Goal: Check status: Check status

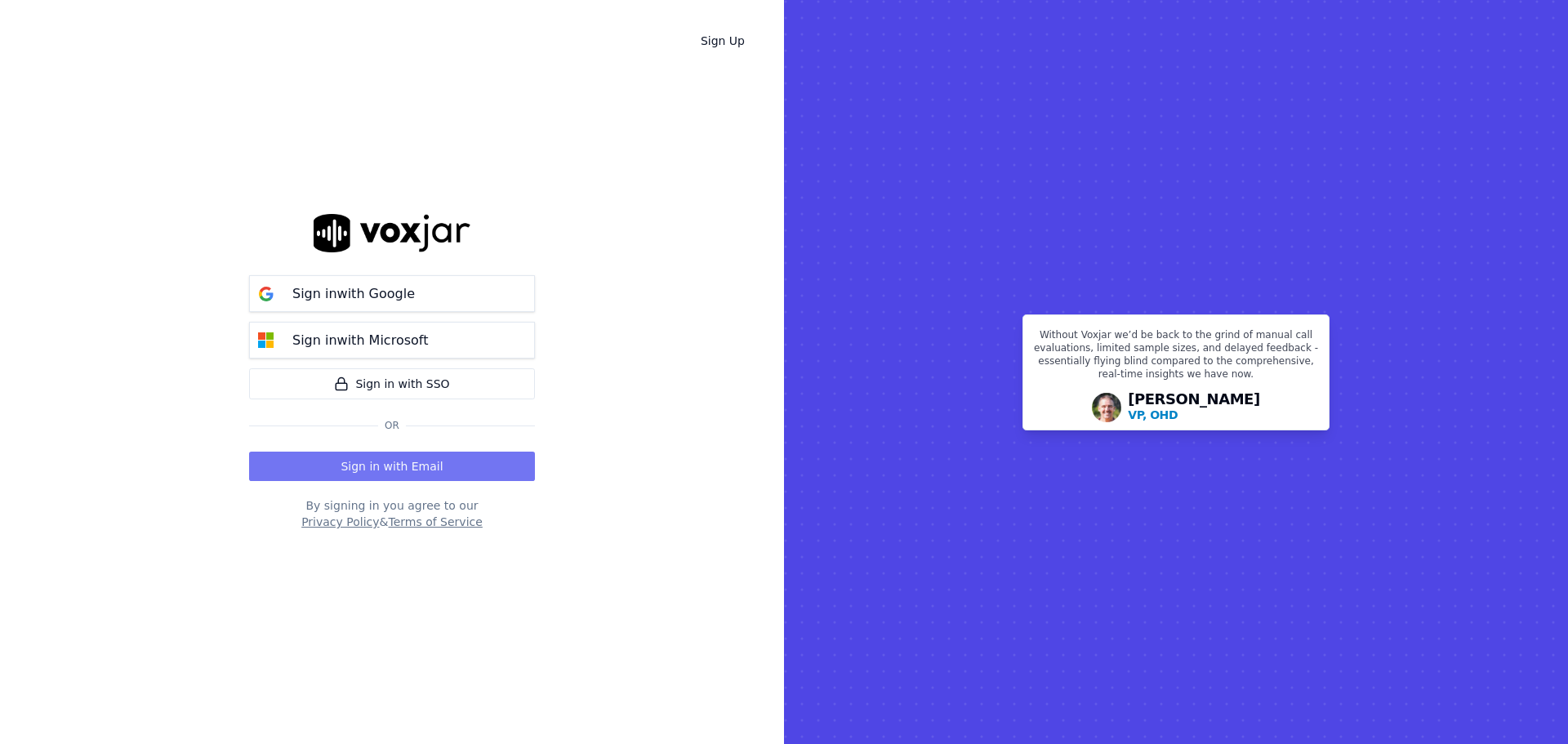
click at [364, 453] on button "Sign in with Email" at bounding box center [392, 466] width 286 height 29
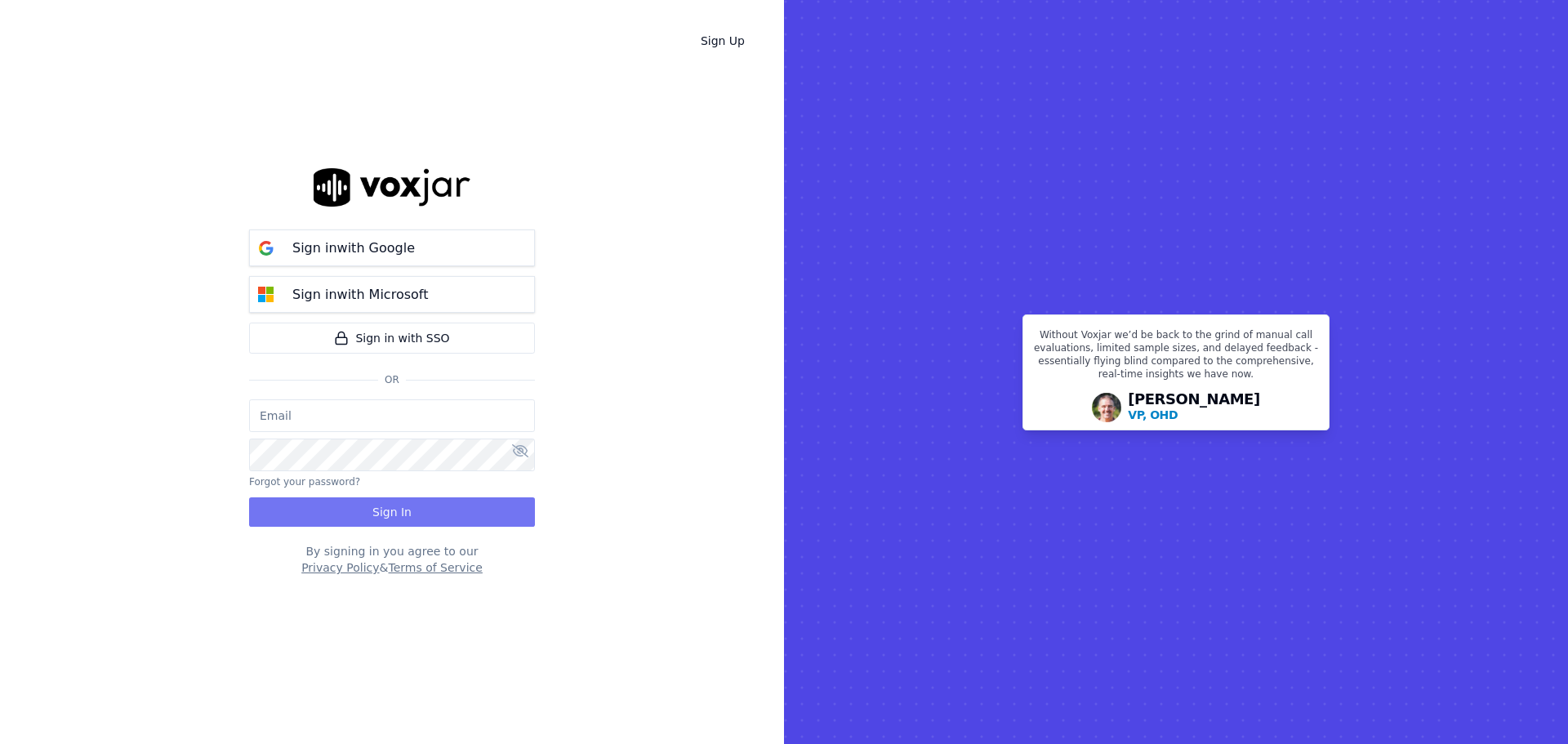
type input "bbradley@thirtyonefundraising.com"
click at [369, 504] on button "Sign In" at bounding box center [392, 512] width 286 height 29
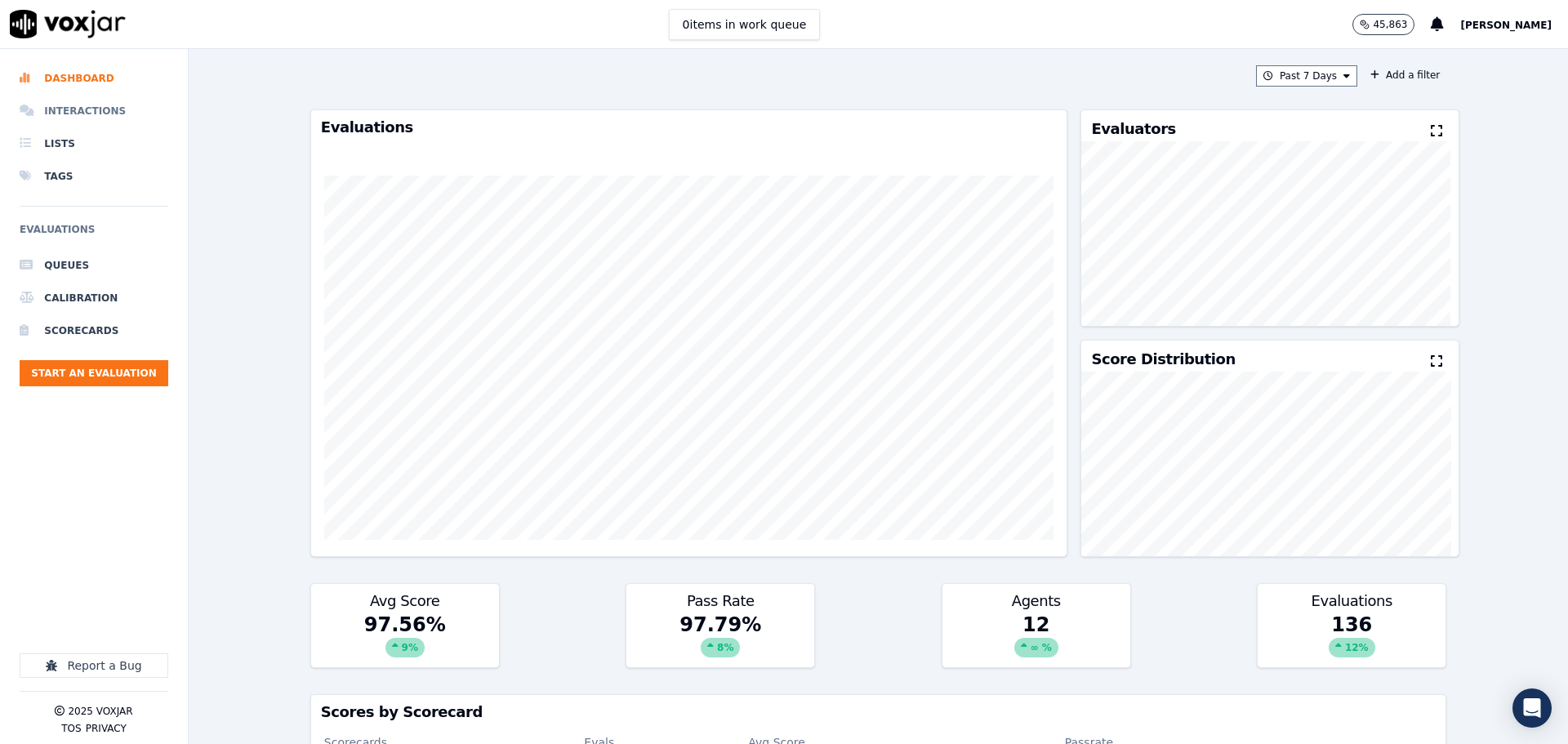
click at [74, 109] on li "Interactions" at bounding box center [94, 110] width 148 height 33
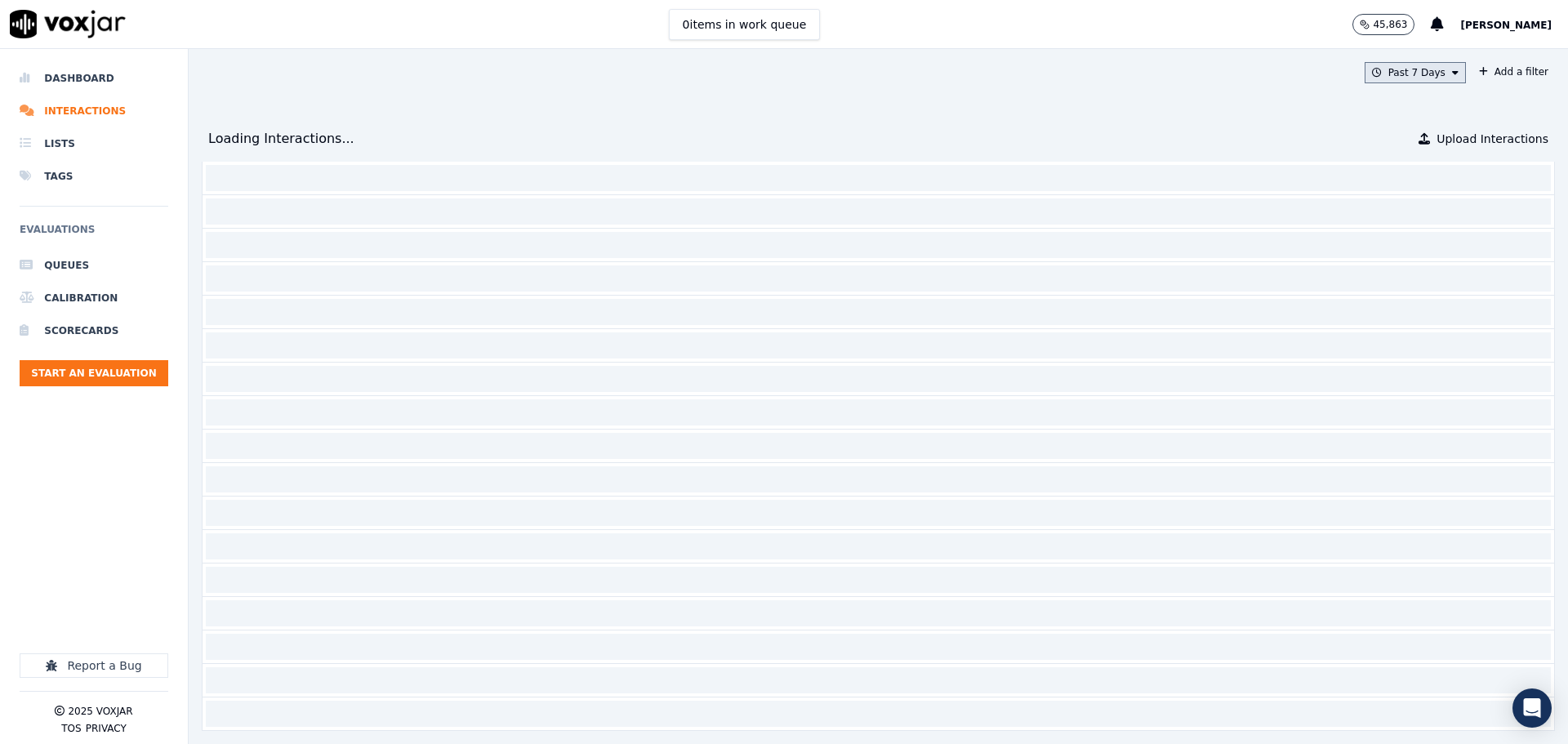
click at [1383, 77] on button "Past 7 Days" at bounding box center [1415, 72] width 102 height 21
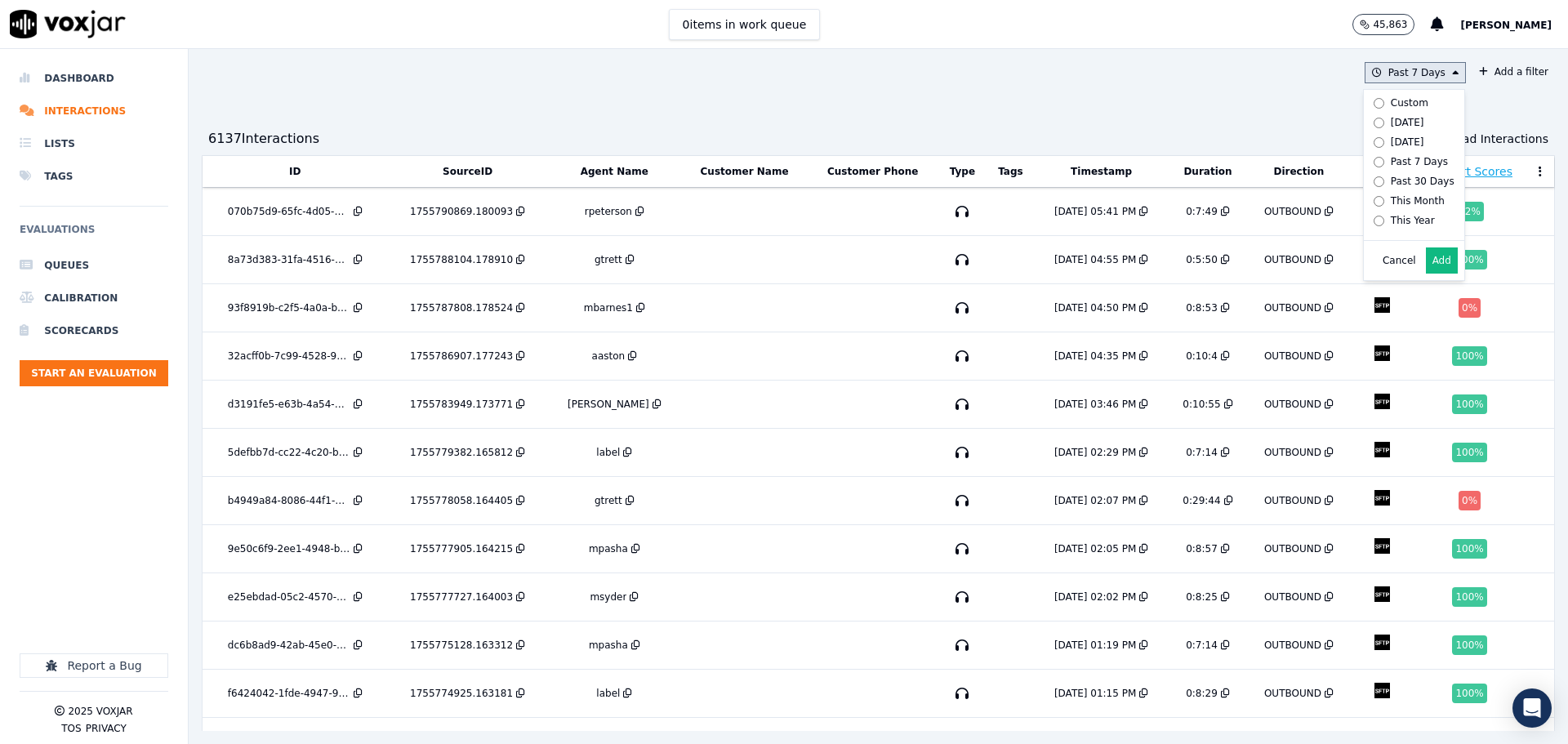
click at [1390, 125] on div "Today" at bounding box center [1407, 122] width 34 height 13
click at [1426, 273] on button "Add" at bounding box center [1442, 261] width 32 height 27
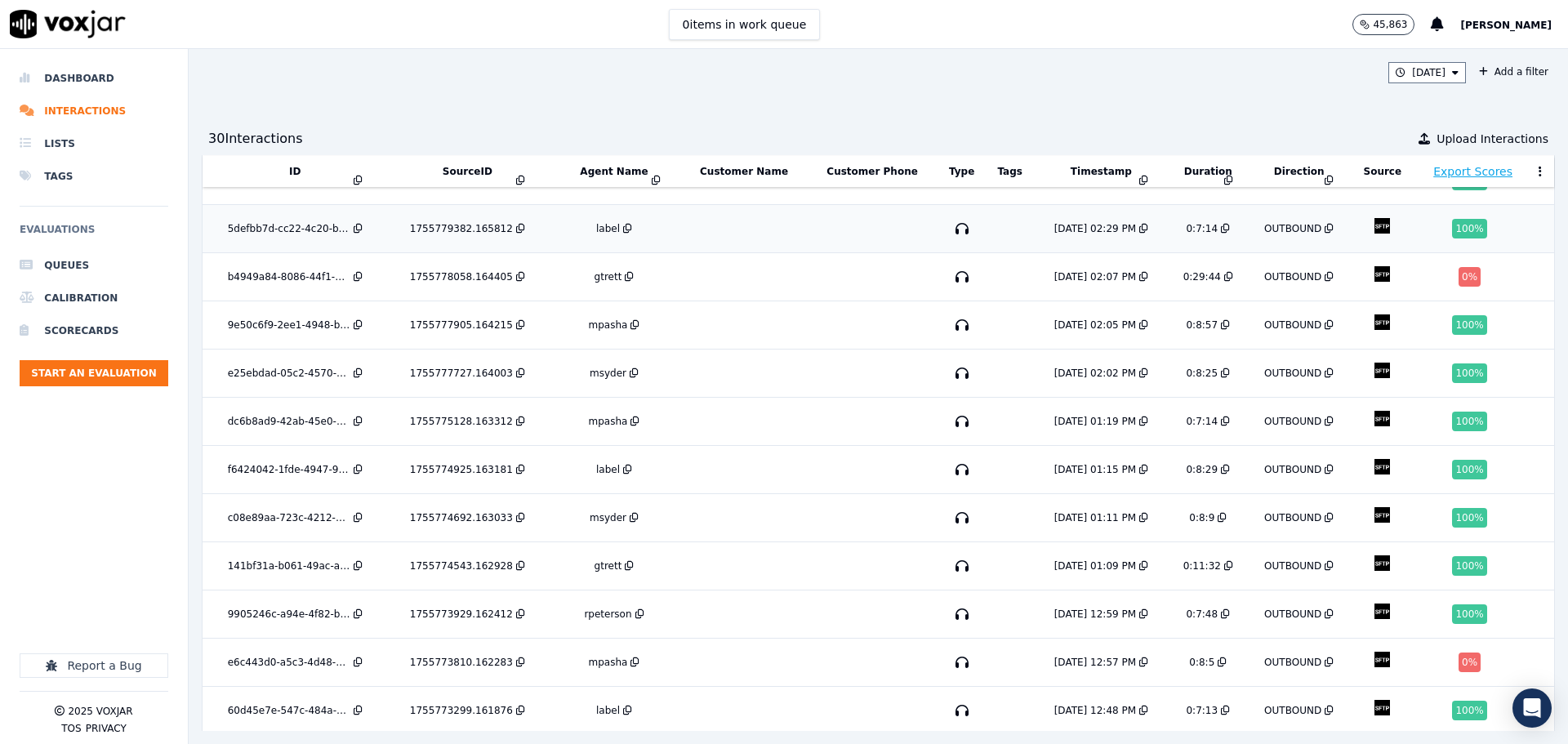
scroll to position [344, 0]
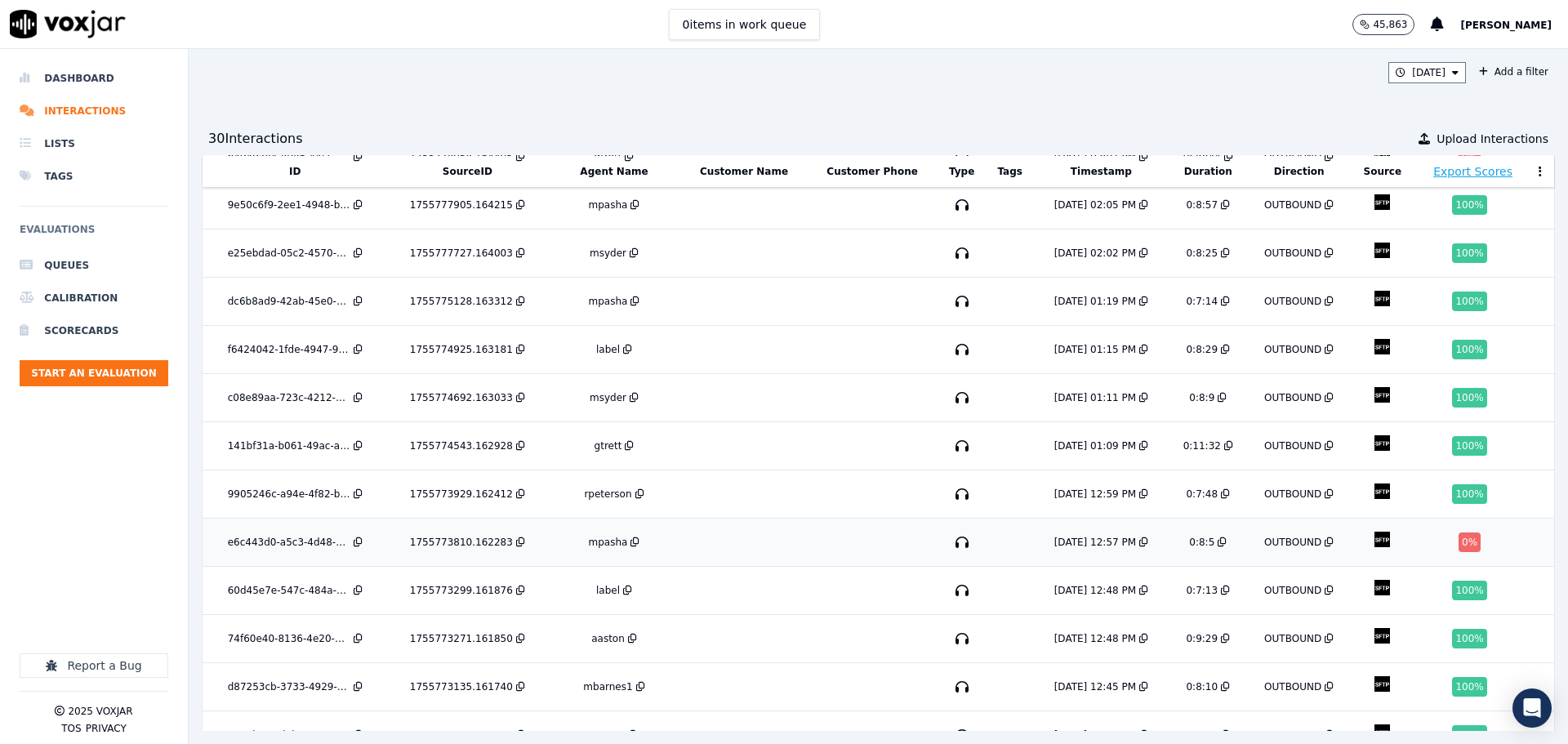
click at [729, 535] on td at bounding box center [744, 543] width 126 height 49
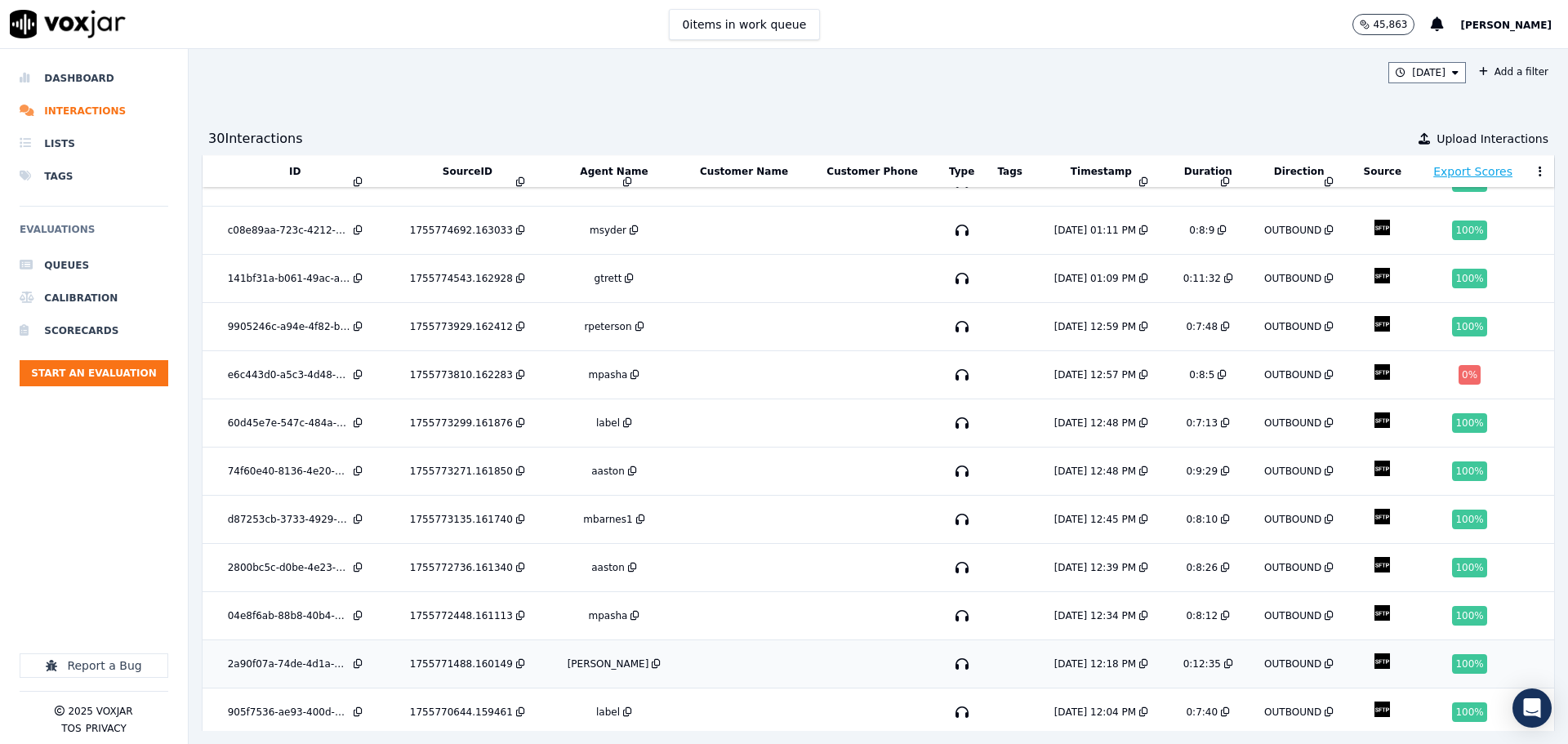
scroll to position [507, 0]
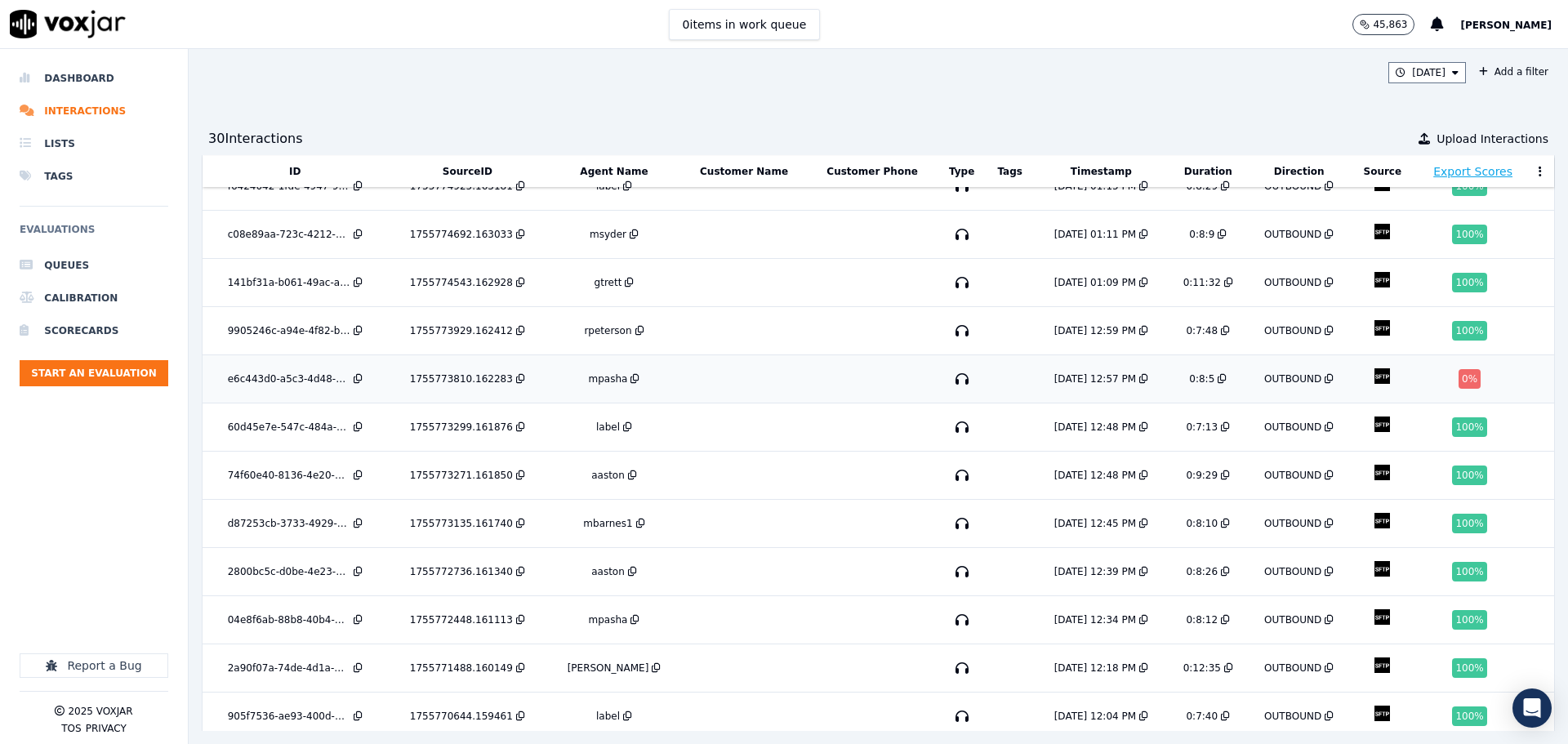
click at [807, 356] on td at bounding box center [871, 379] width 130 height 49
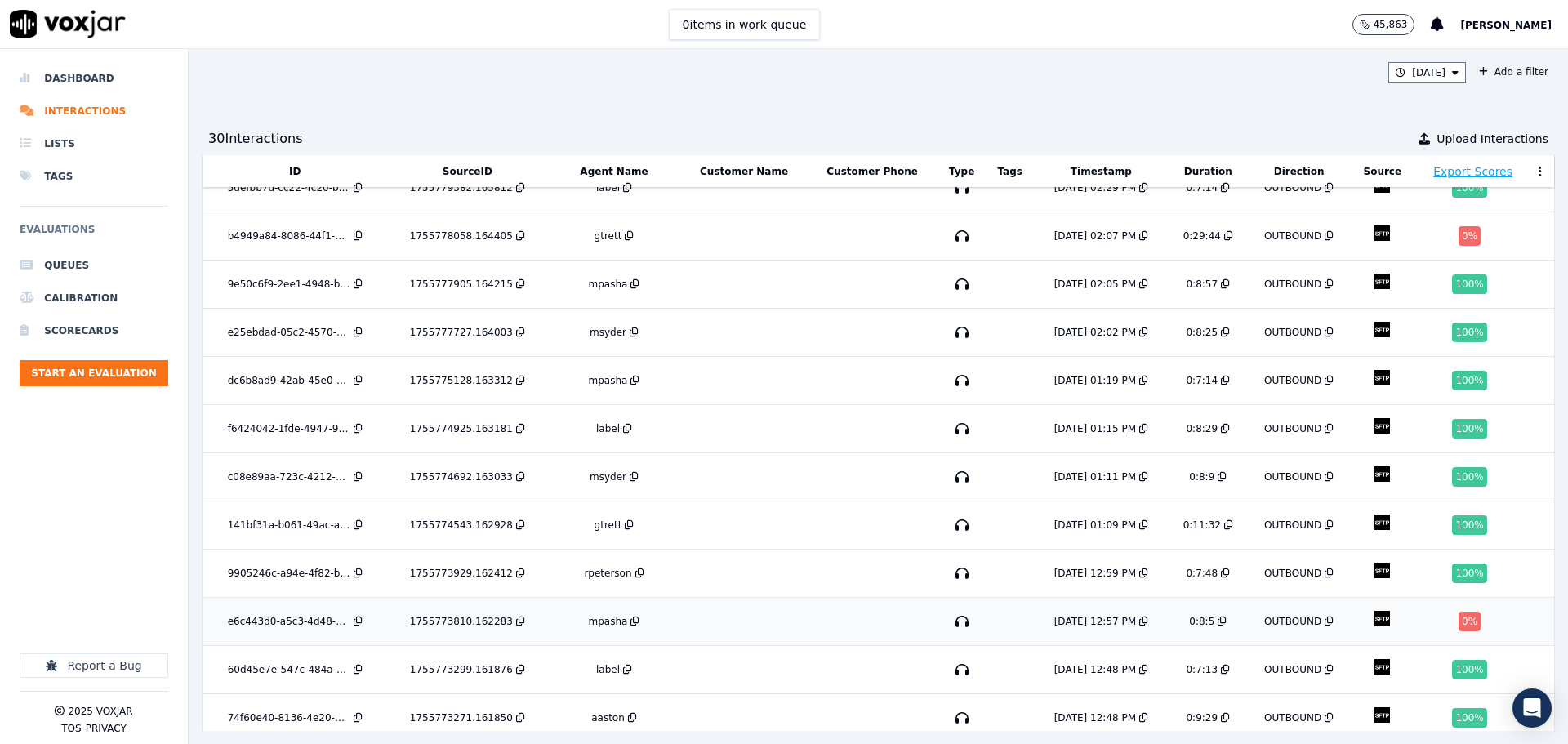
scroll to position [17, 0]
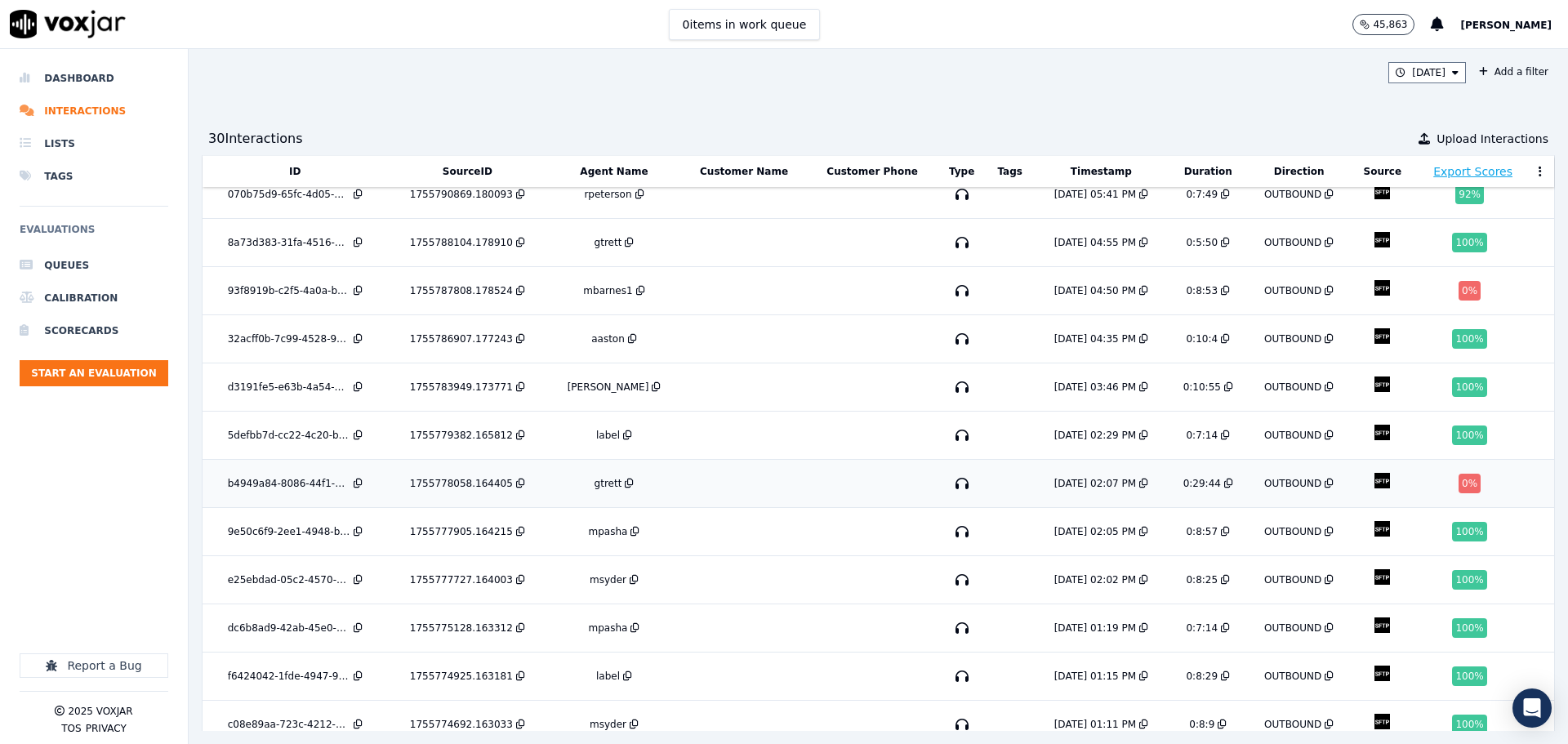
click at [807, 490] on td at bounding box center [871, 483] width 130 height 49
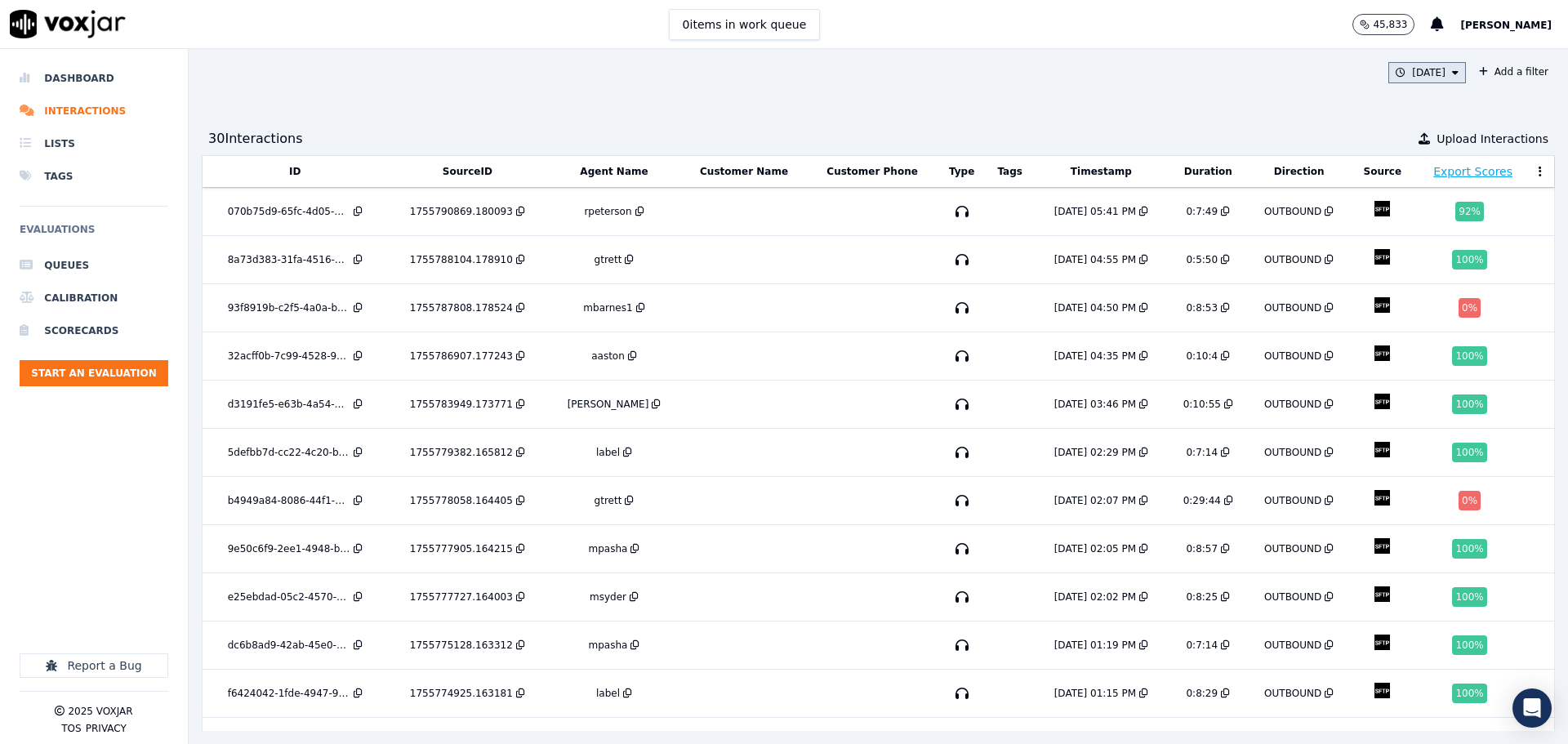
click at [1398, 66] on button "Today" at bounding box center [1428, 72] width 78 height 21
click at [1426, 270] on button "Add" at bounding box center [1442, 261] width 32 height 27
click at [756, 408] on td at bounding box center [744, 405] width 126 height 49
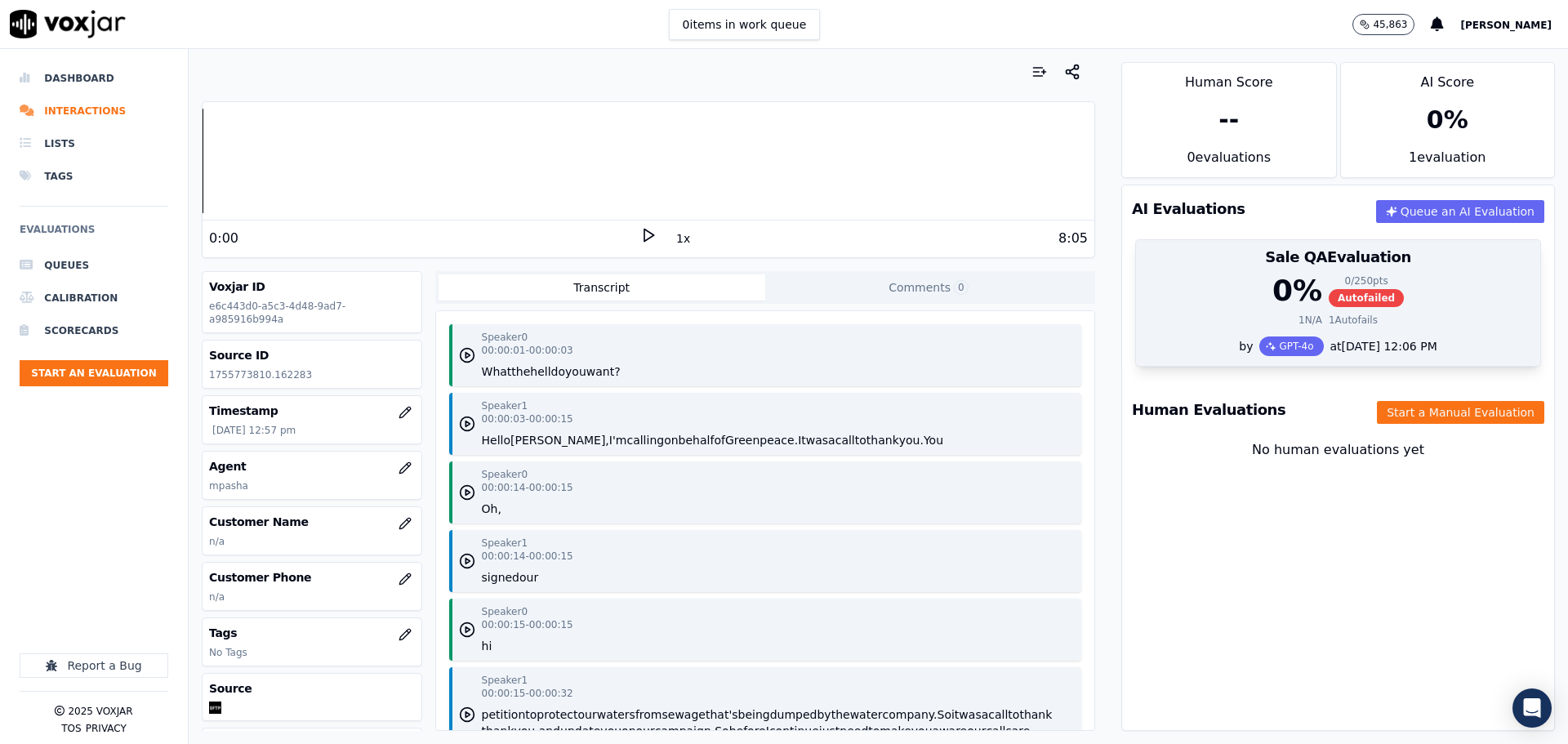
click at [1188, 293] on div "0 % 0 / 250 pts Autofailed" at bounding box center [1337, 291] width 384 height 33
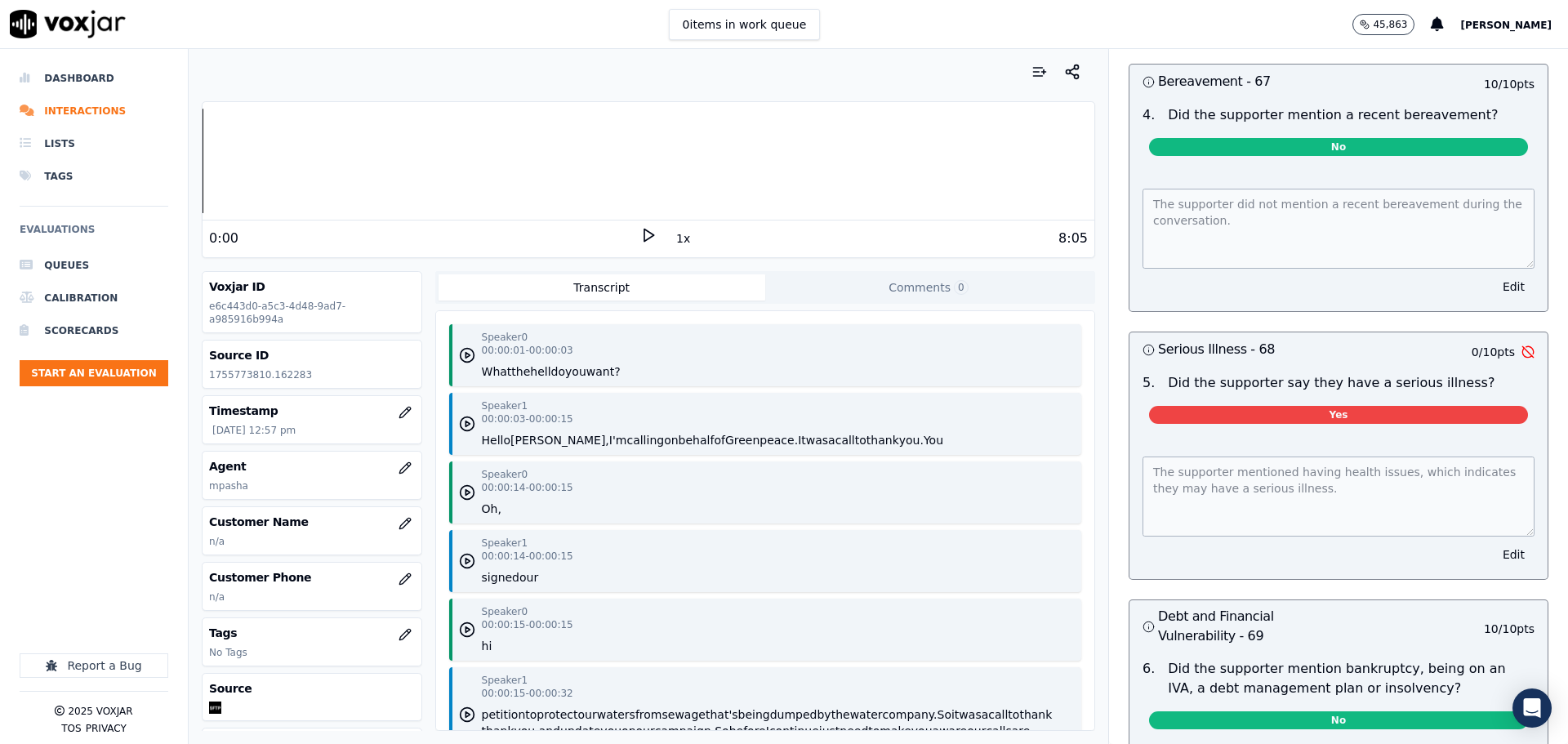
scroll to position [5176, 0]
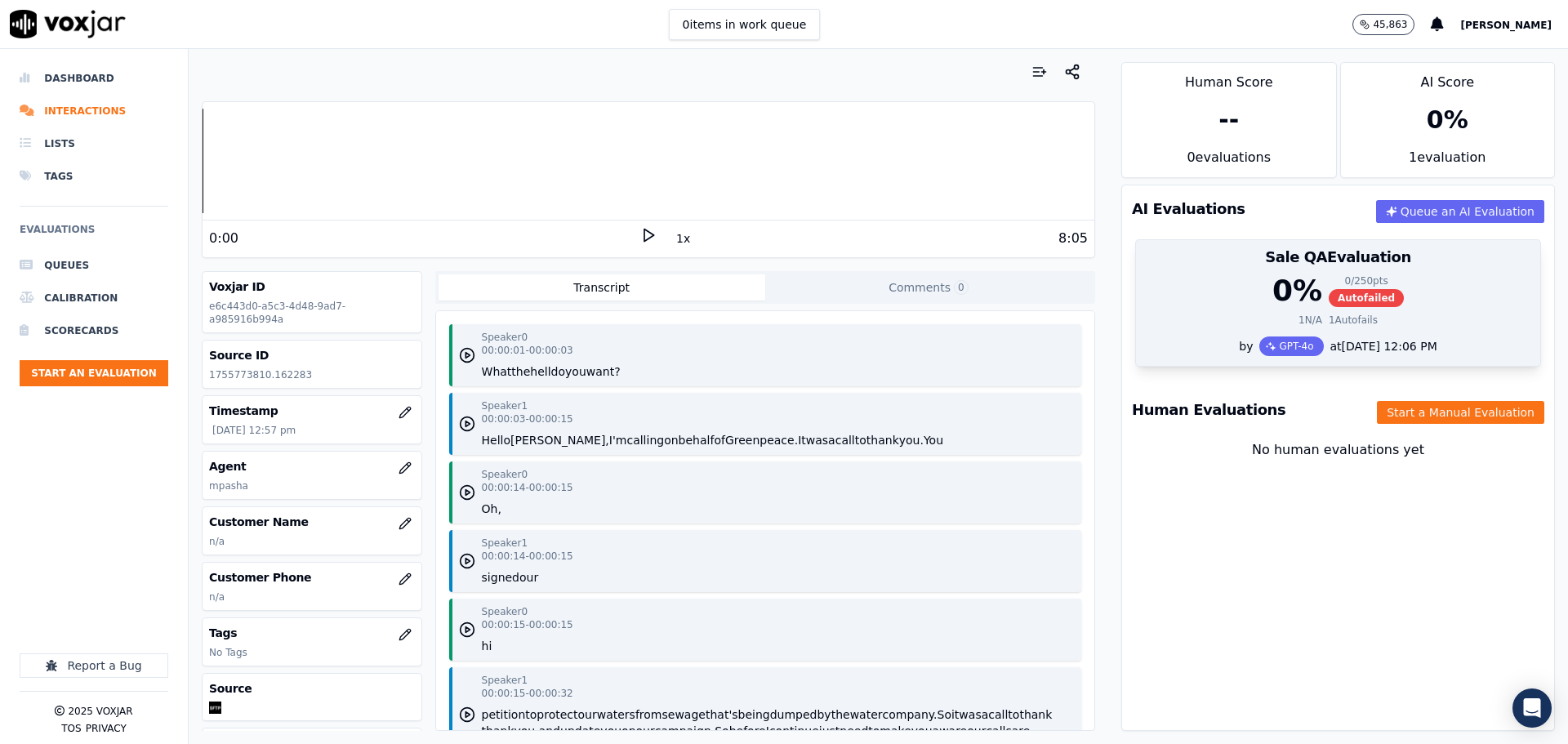
click at [1201, 296] on div "0 % 0 / 250 pts Autofailed" at bounding box center [1337, 291] width 384 height 33
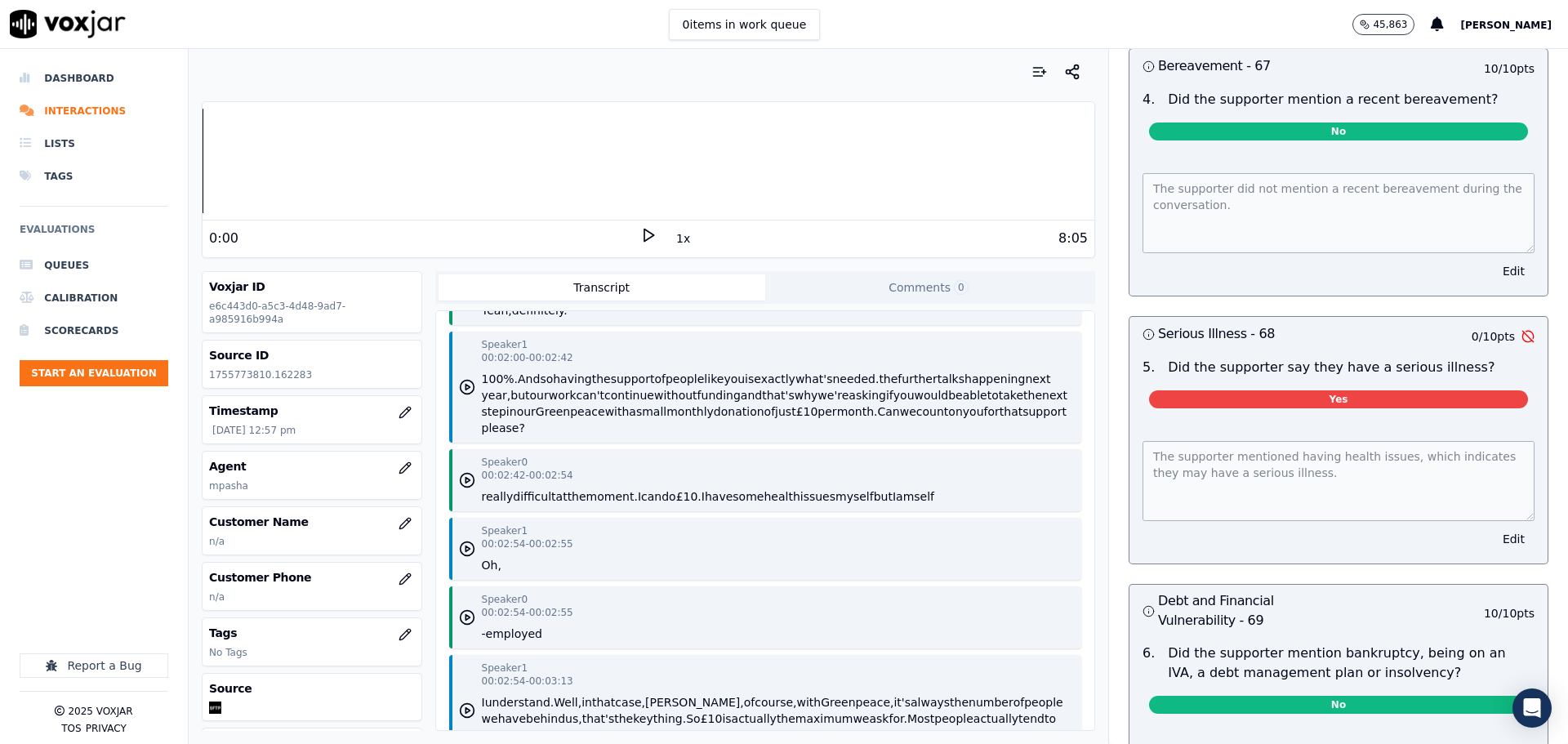
scroll to position [1541, 0]
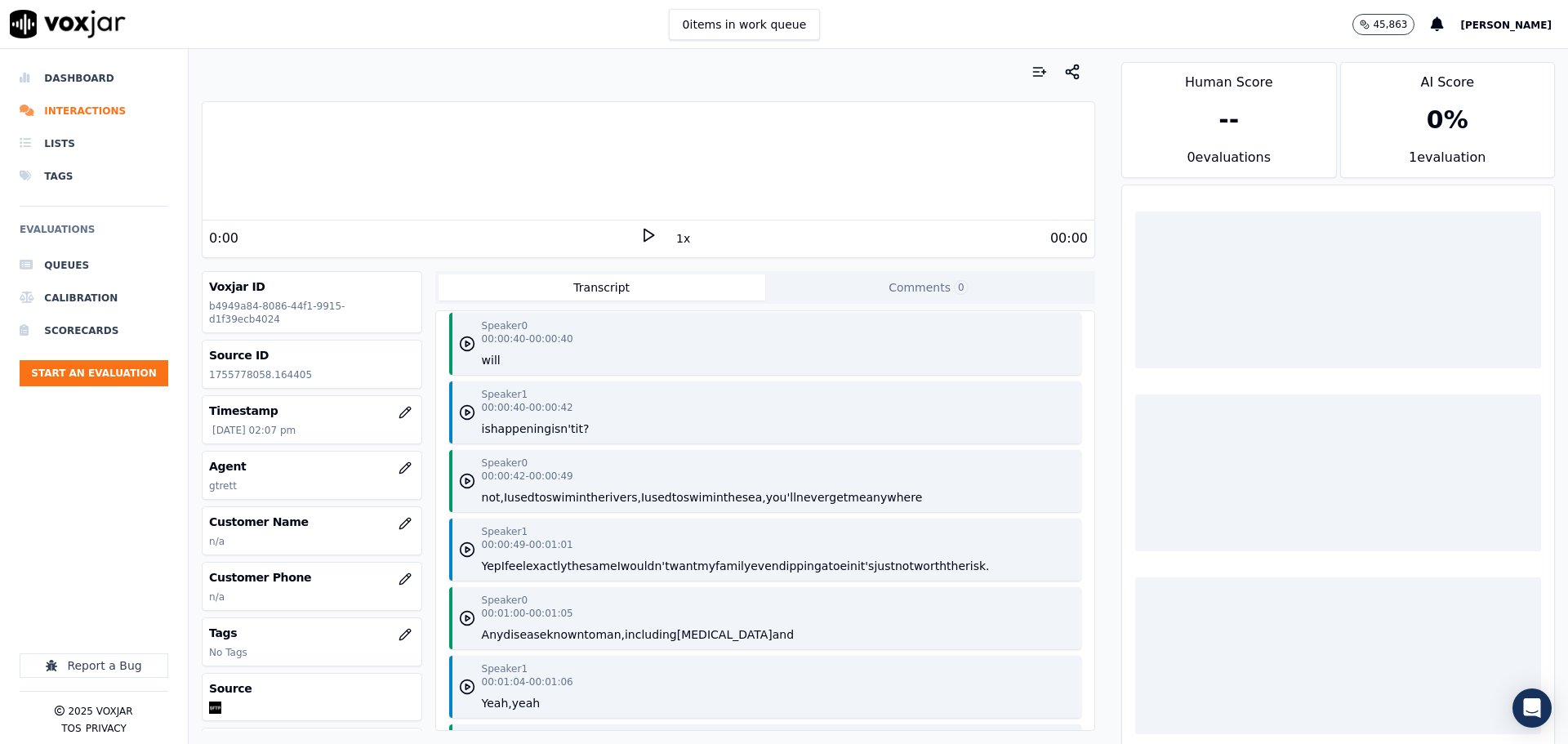
scroll to position [1143, 0]
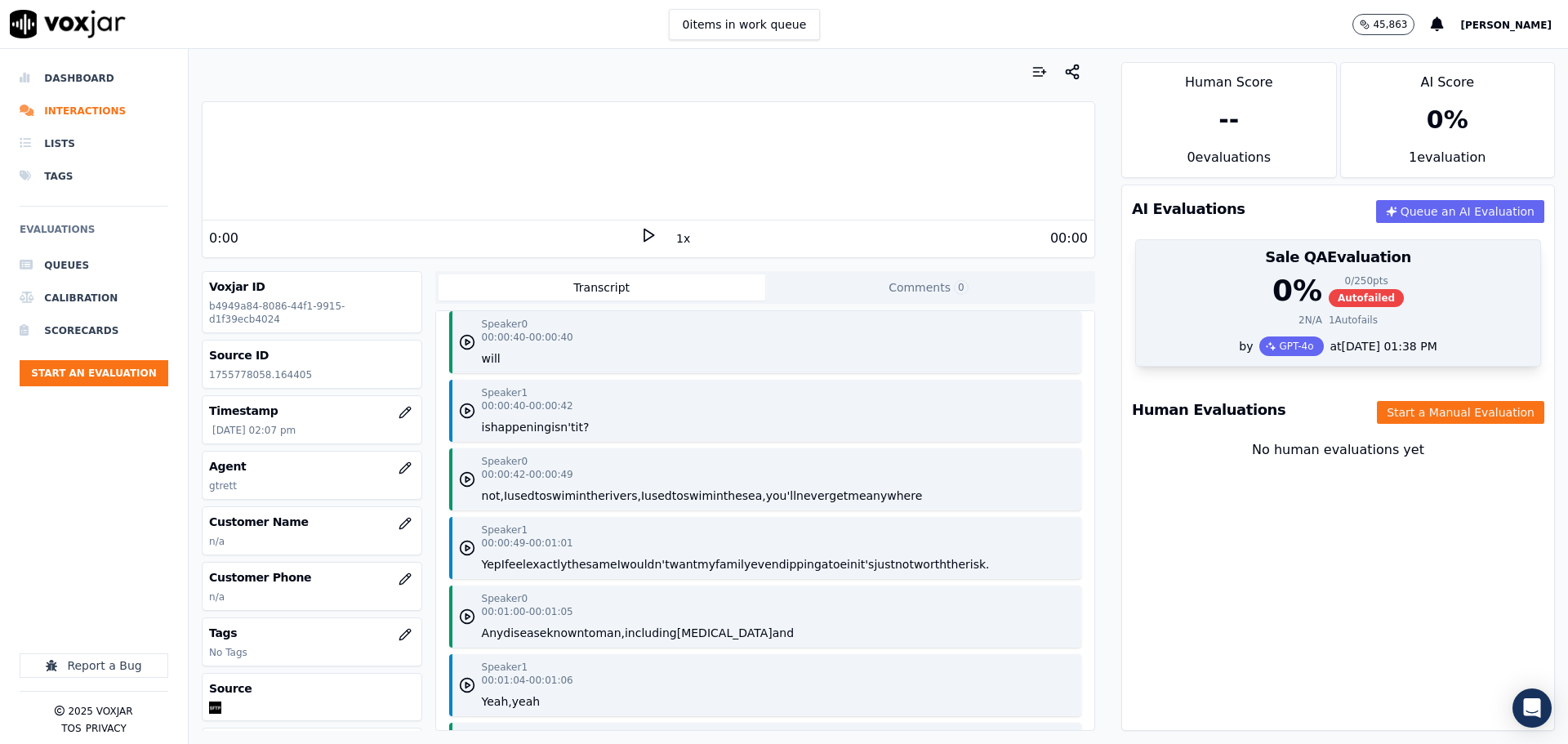
click at [1149, 279] on div "0 % 0 / 250 pts Autofailed" at bounding box center [1337, 291] width 384 height 33
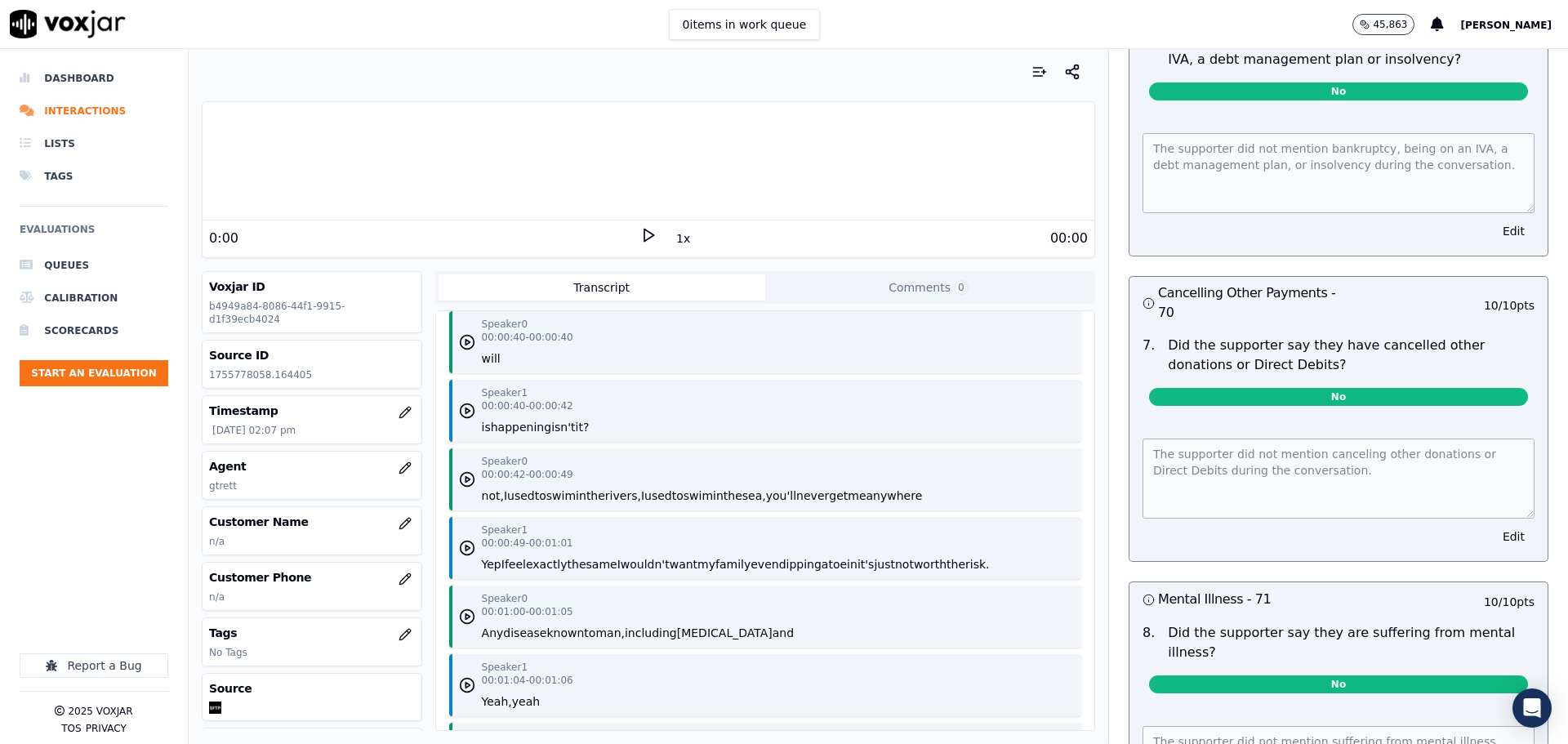
scroll to position [5256, 0]
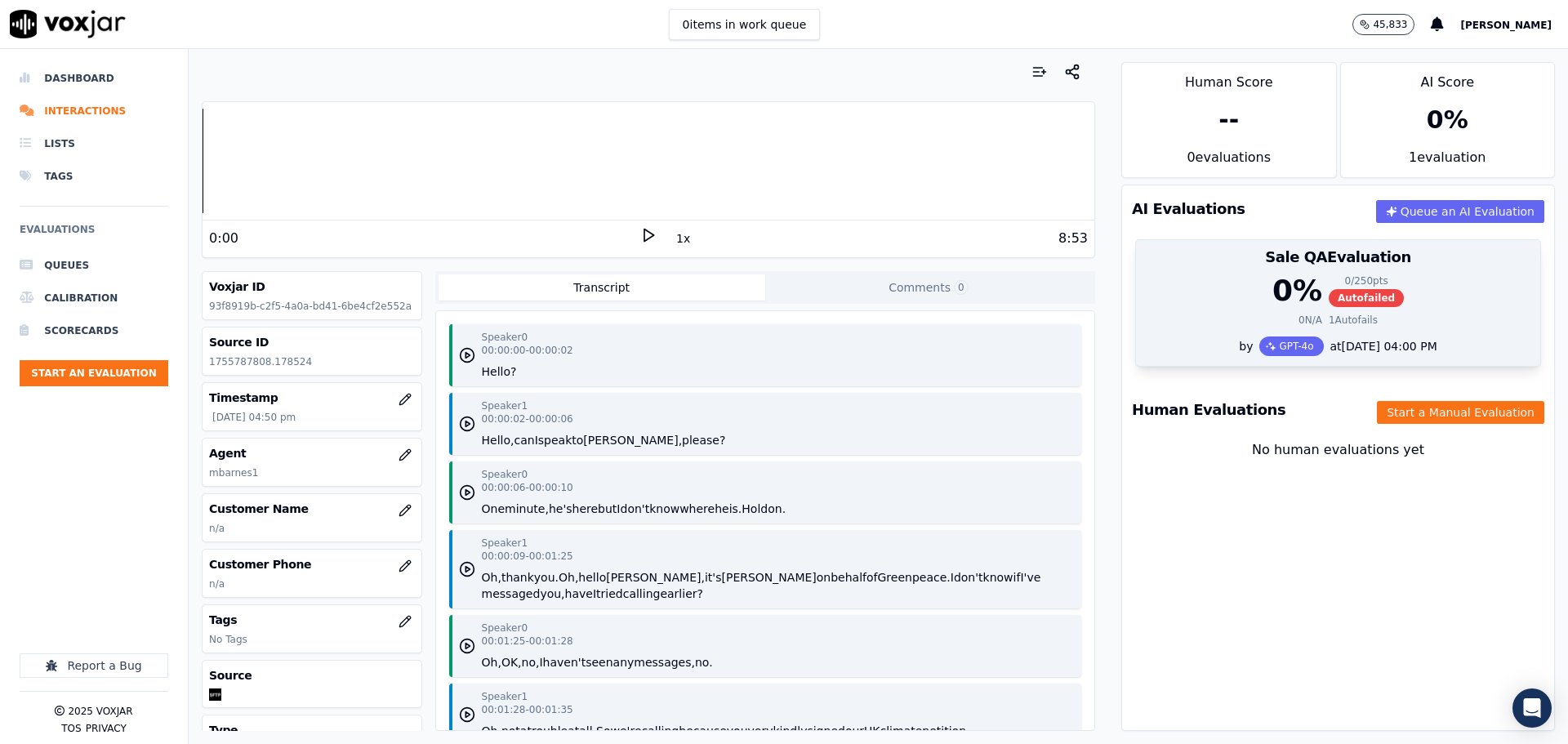
click at [1212, 261] on h3 "Sale QA Evaluation" at bounding box center [1337, 257] width 384 height 15
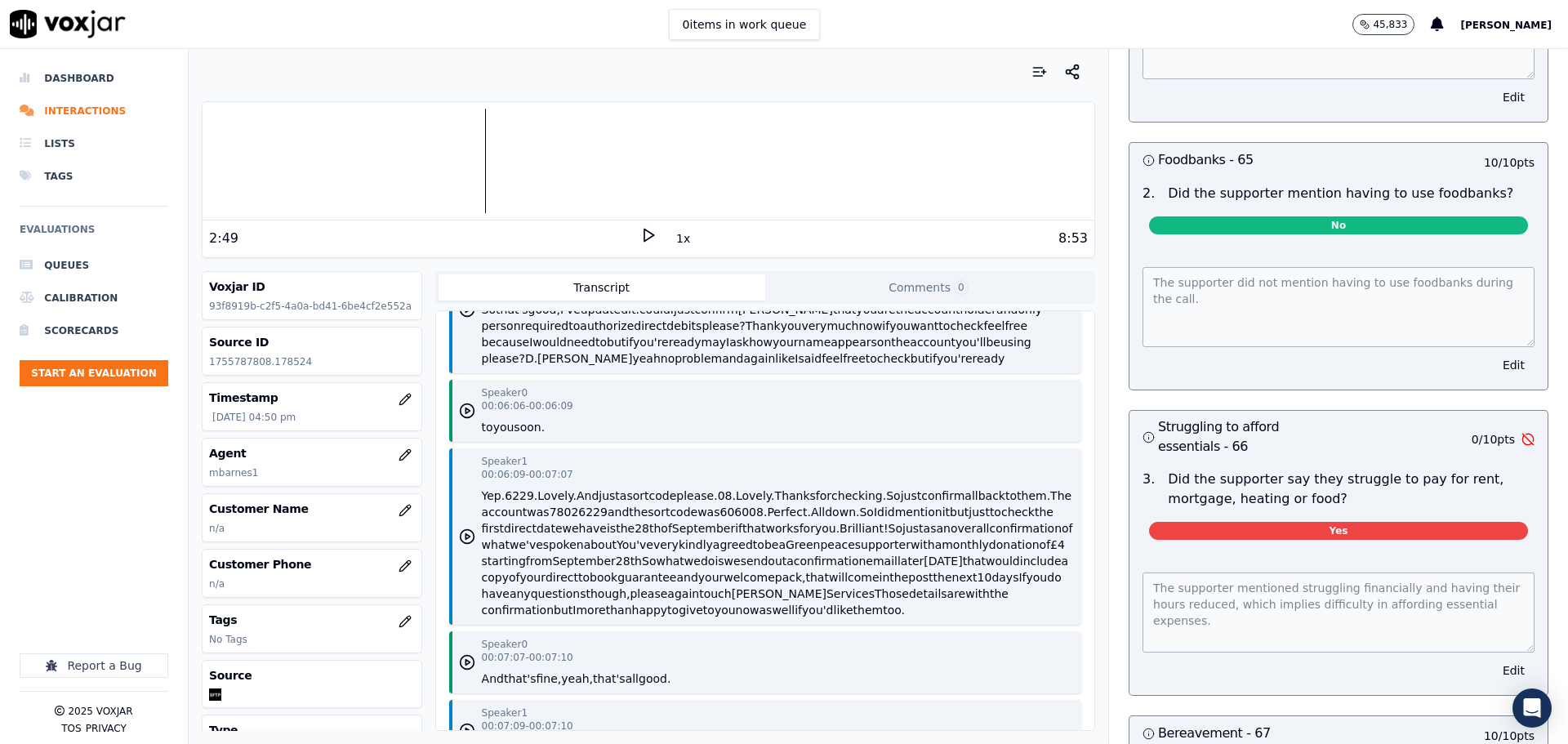
scroll to position [2450, 0]
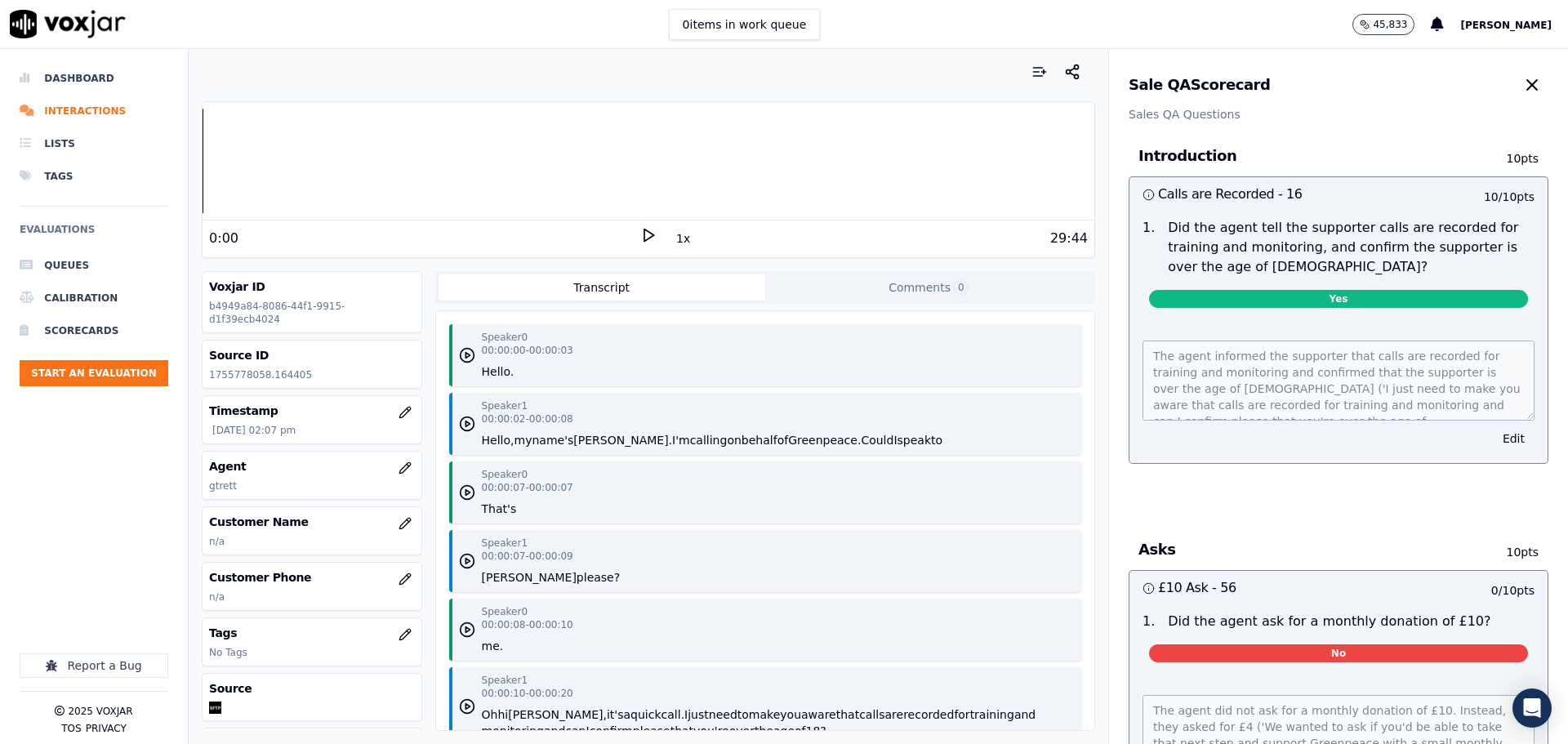
scroll to position [5256, 0]
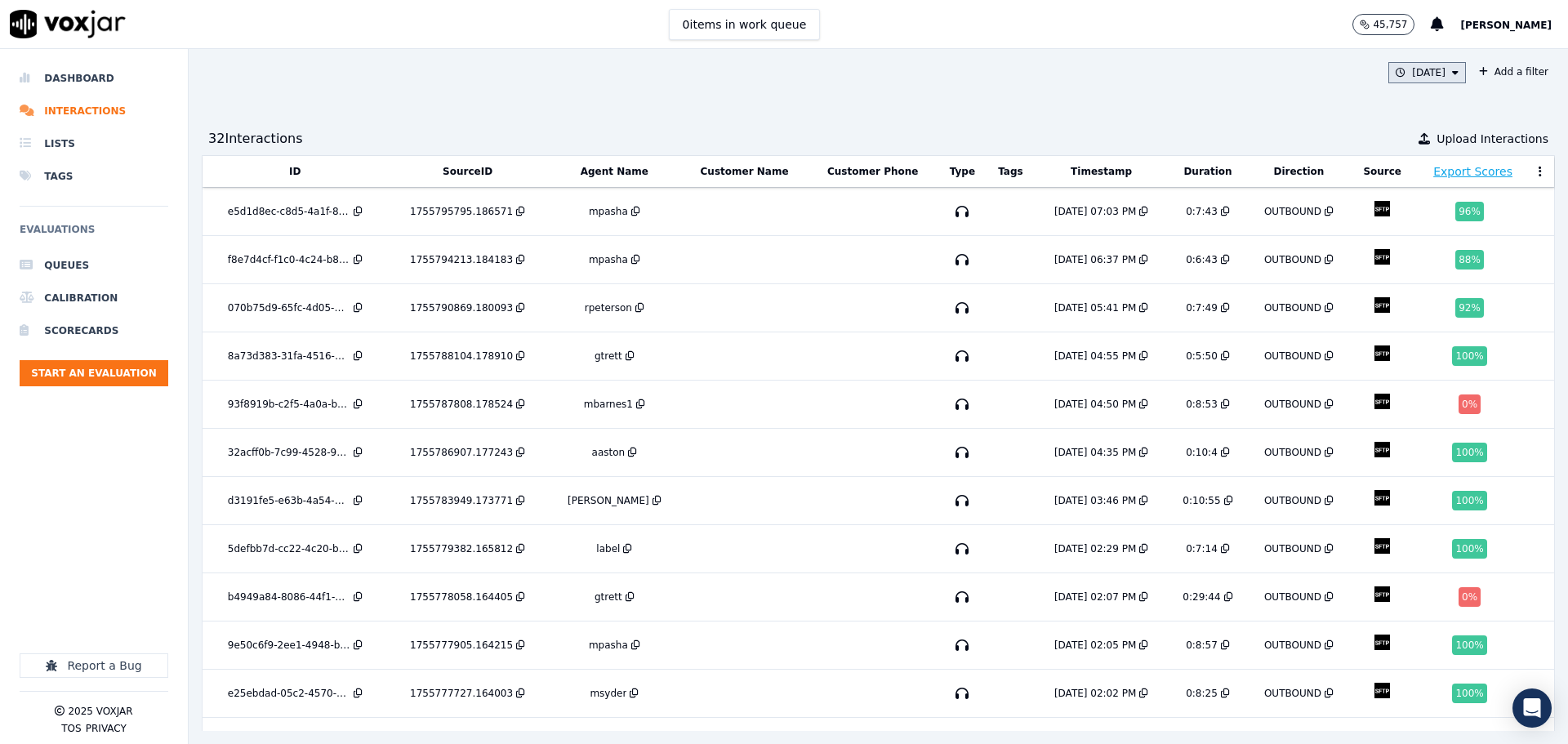
click at [1401, 75] on button "Today" at bounding box center [1428, 72] width 78 height 21
click at [1426, 274] on button "Add" at bounding box center [1442, 261] width 32 height 27
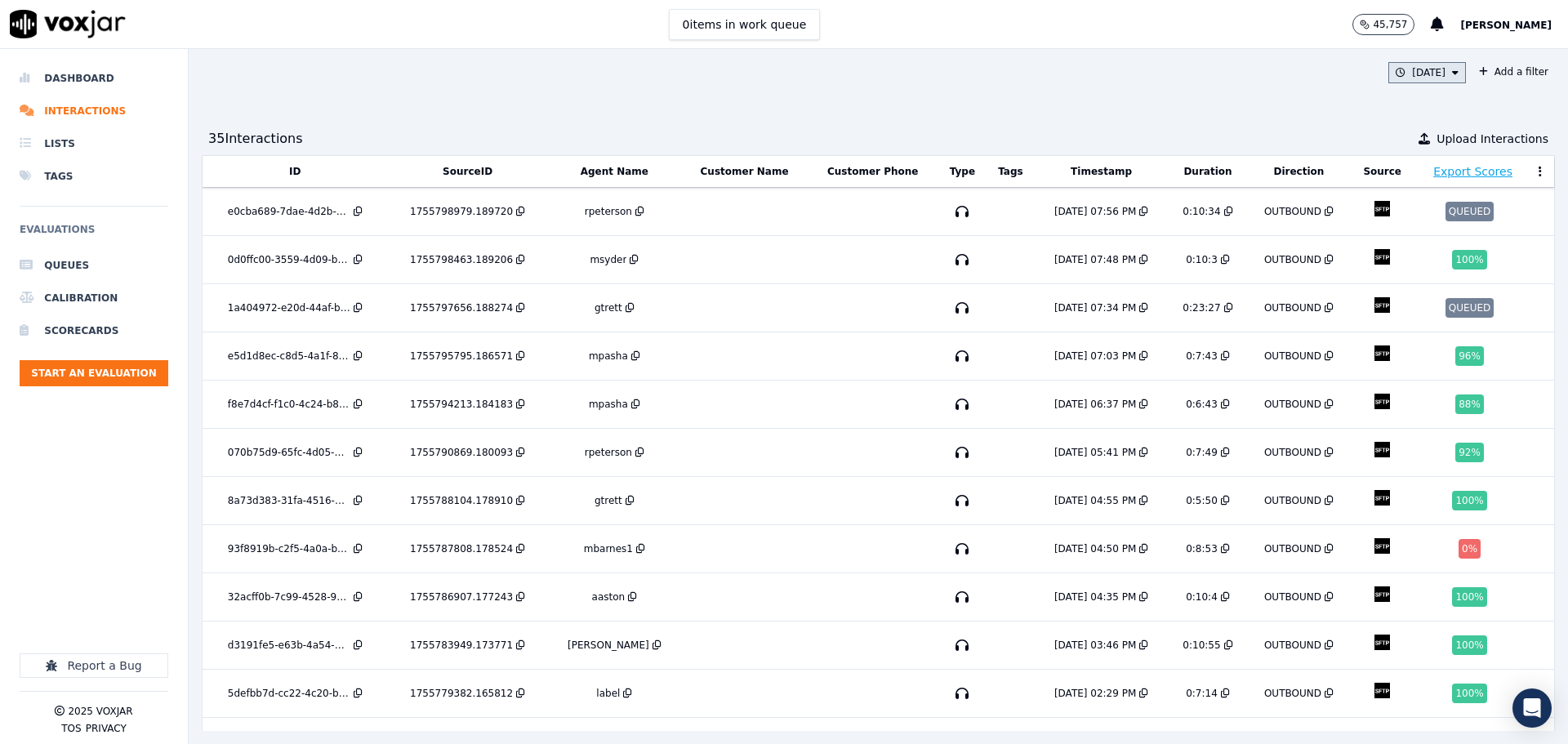
click at [1452, 71] on icon at bounding box center [1455, 72] width 6 height 10
click at [1426, 274] on button "Add" at bounding box center [1442, 261] width 32 height 27
